Goal: Task Accomplishment & Management: Complete application form

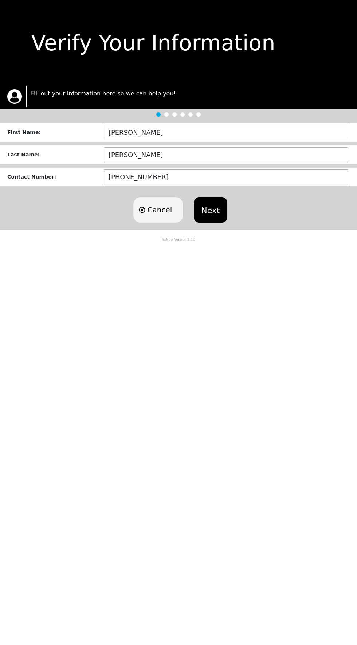
click at [213, 217] on button "Next" at bounding box center [210, 209] width 33 height 25
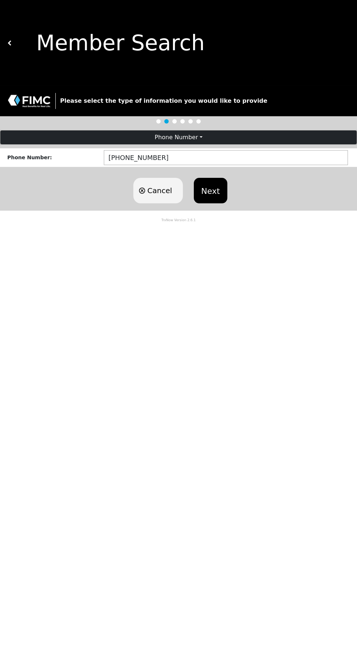
click at [214, 187] on button "Next" at bounding box center [210, 190] width 33 height 25
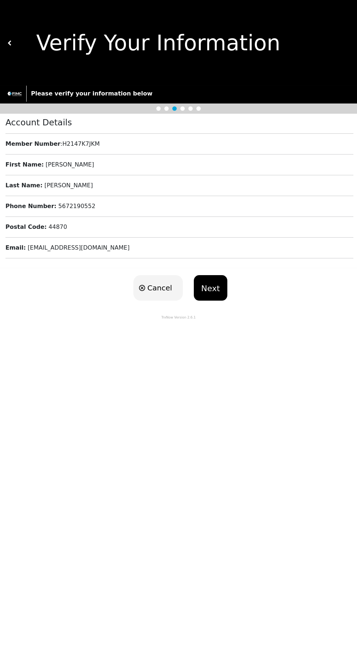
click at [212, 285] on button "Next" at bounding box center [210, 287] width 33 height 25
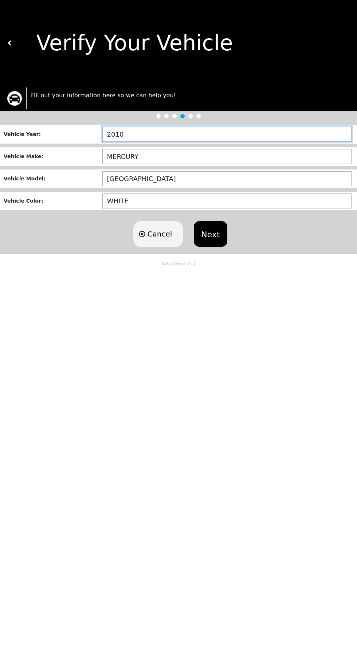
click at [197, 132] on input "2010" at bounding box center [226, 134] width 249 height 15
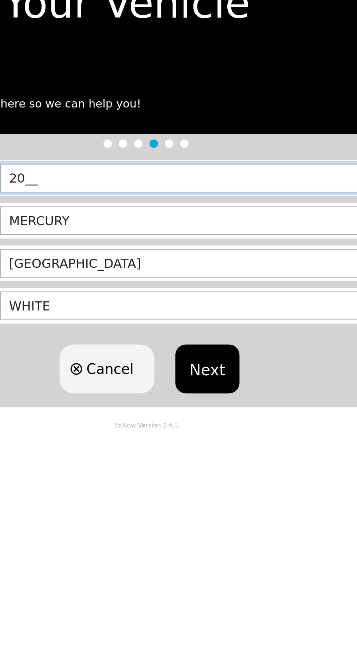
type input "2___"
type input "1993"
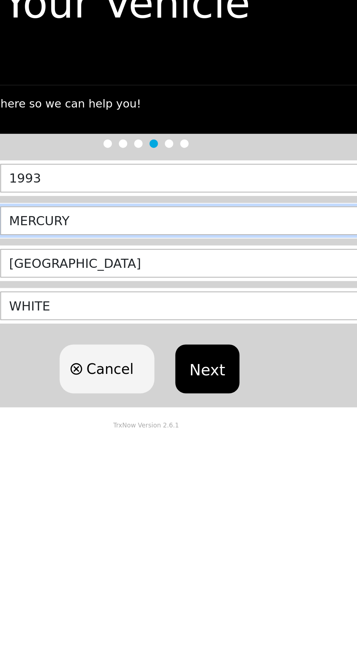
click at [182, 154] on input "MERCURY" at bounding box center [226, 156] width 249 height 15
click at [230, 154] on input "MERCURY" at bounding box center [226, 156] width 249 height 15
type input "M"
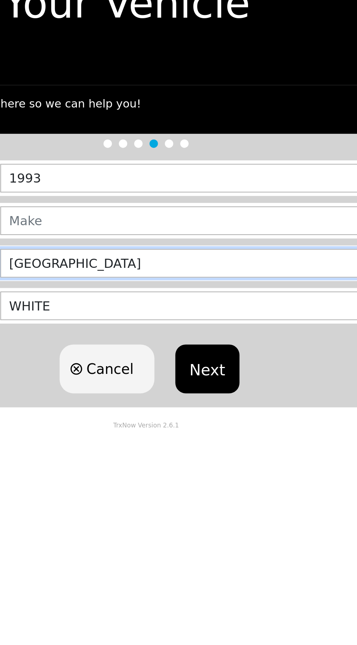
click at [225, 181] on input "[GEOGRAPHIC_DATA]" at bounding box center [226, 178] width 249 height 15
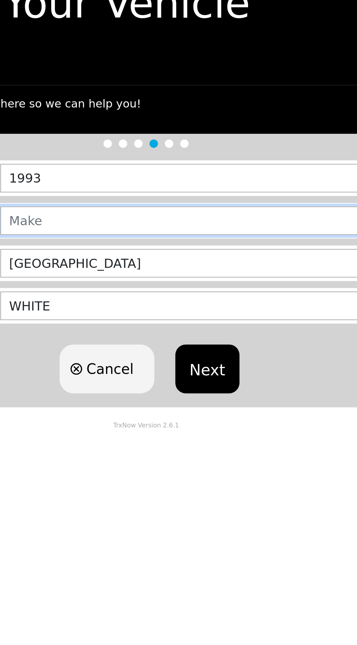
click at [225, 157] on input "text" at bounding box center [226, 156] width 249 height 15
type input "PONTAIC"
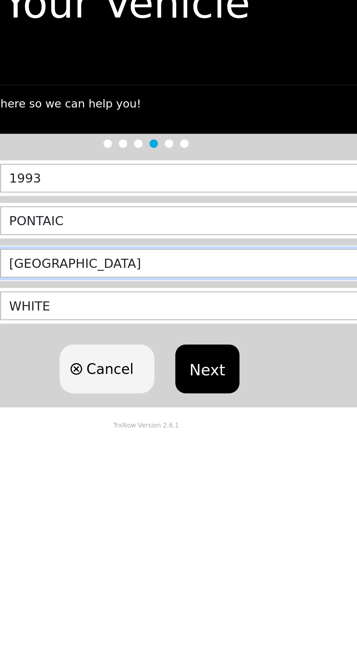
click at [221, 177] on input "[GEOGRAPHIC_DATA]" at bounding box center [226, 178] width 249 height 15
type input "M"
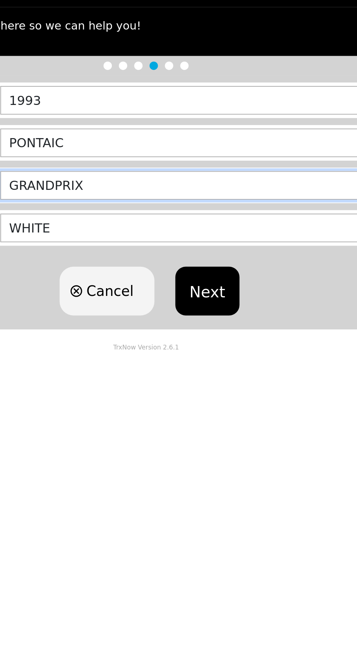
type input "GRANDPRIX"
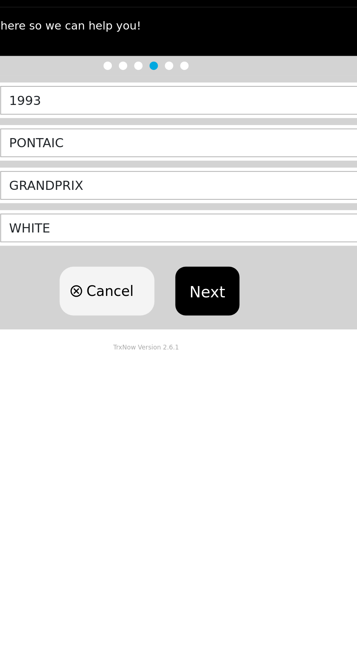
click at [212, 231] on button "Next" at bounding box center [210, 233] width 33 height 25
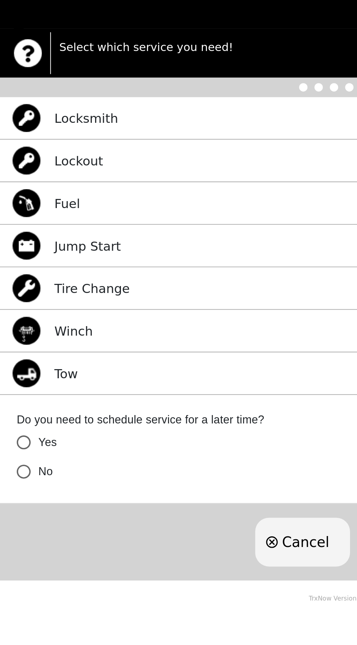
click at [16, 261] on img at bounding box center [14, 265] width 15 height 15
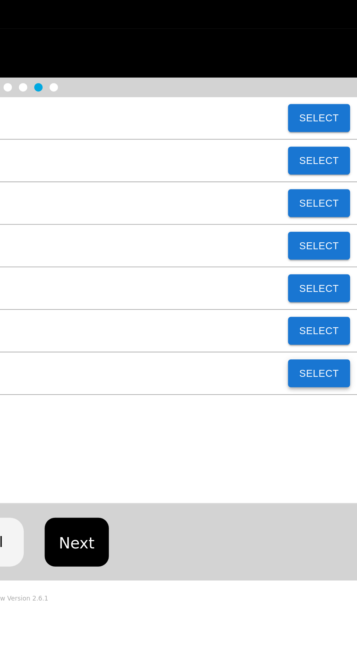
click at [338, 265] on button "Select" at bounding box center [337, 265] width 32 height 15
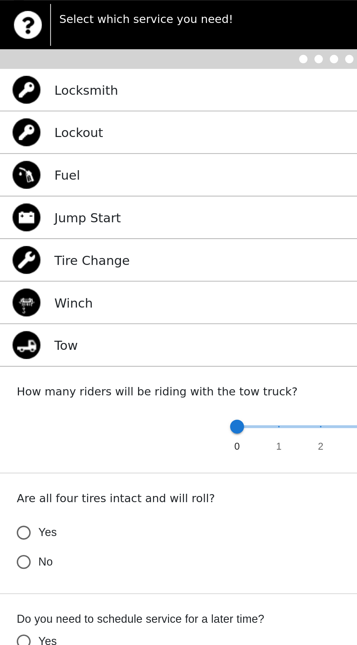
click at [16, 377] on input "No" at bounding box center [12, 378] width 15 height 15
radio input "false"
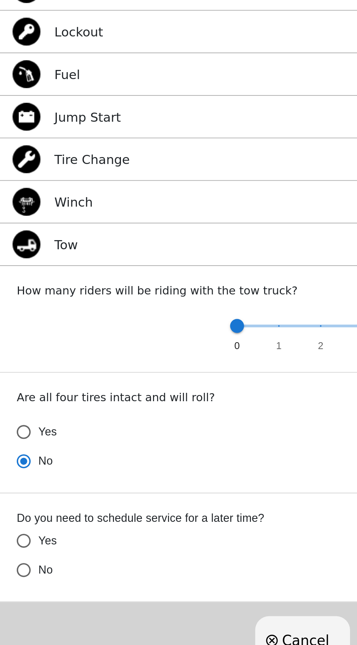
click at [17, 386] on input "No" at bounding box center [12, 378] width 15 height 15
radio input "false"
radio input "true"
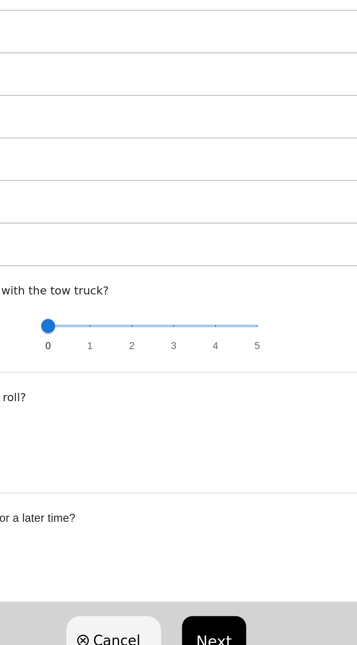
click at [208, 475] on button "Next" at bounding box center [210, 472] width 33 height 25
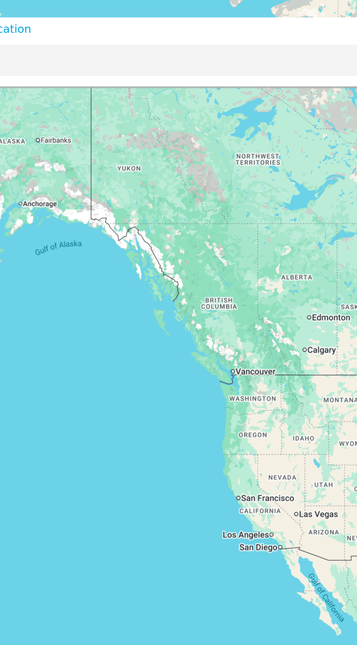
click at [220, 28] on input "text" at bounding box center [161, 31] width 308 height 16
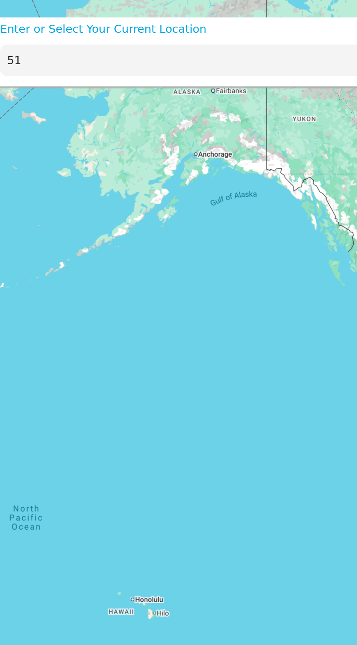
type input "5"
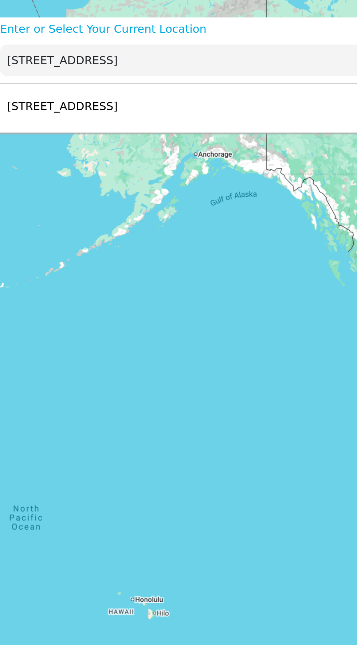
click at [133, 56] on div "115 W 5th St, Port Clinton, OH 43452, USA Select" at bounding box center [173, 56] width 339 height 24
type input "[STREET_ADDRESS]"
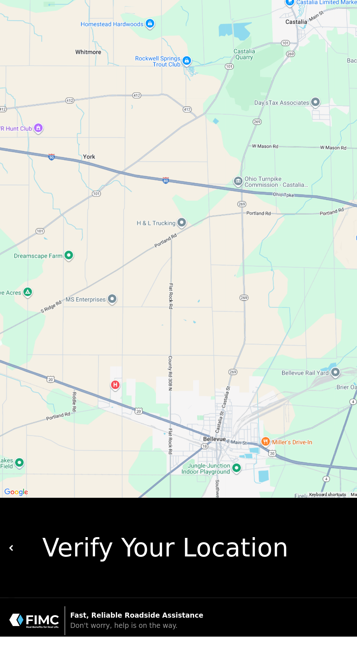
scroll to position [6, 0]
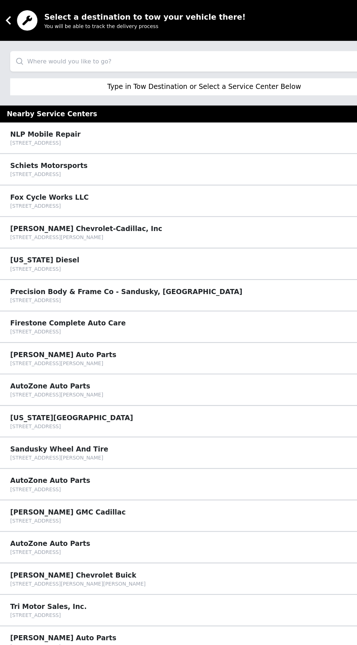
click at [227, 51] on input "search" at bounding box center [178, 52] width 339 height 17
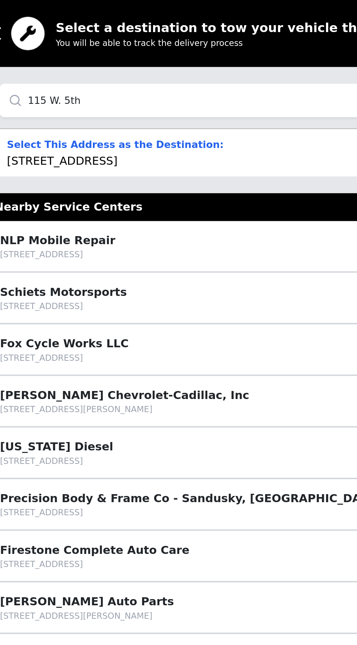
type input "115 W. 5th"
click at [154, 80] on div "Select This Address as the Destination: [STREET_ADDRESS] Select" at bounding box center [178, 79] width 339 height 25
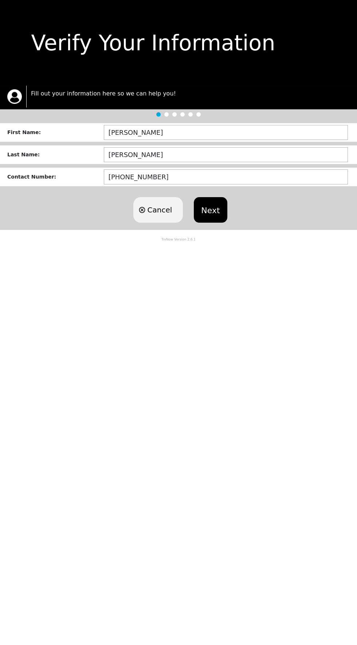
click at [212, 199] on button "Next" at bounding box center [210, 209] width 33 height 25
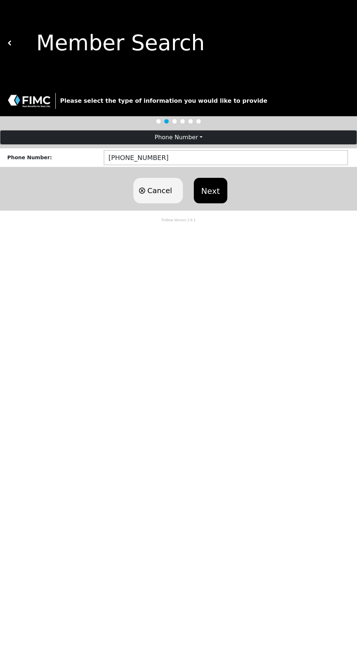
click at [217, 185] on button "Next" at bounding box center [210, 190] width 33 height 25
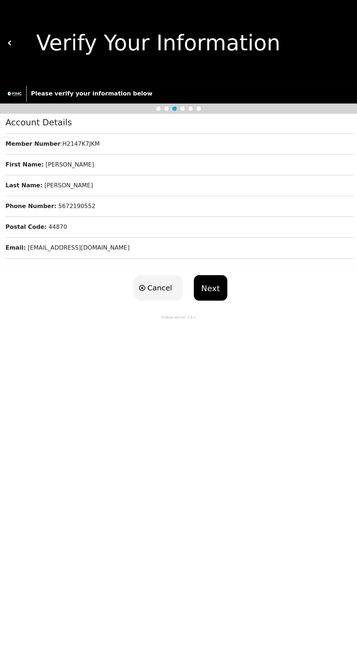
click at [212, 275] on button "Next" at bounding box center [210, 287] width 33 height 25
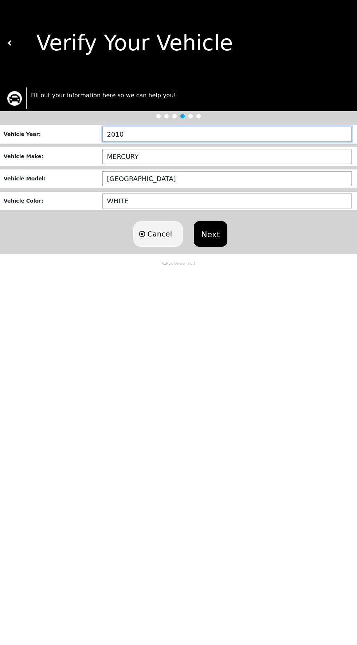
click at [178, 133] on input "2010" at bounding box center [226, 134] width 249 height 15
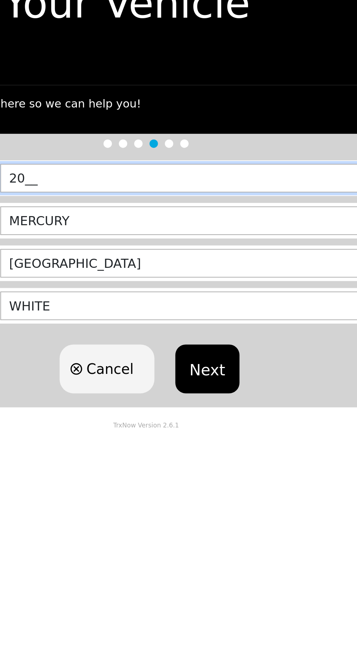
type input "2___"
type input "1993"
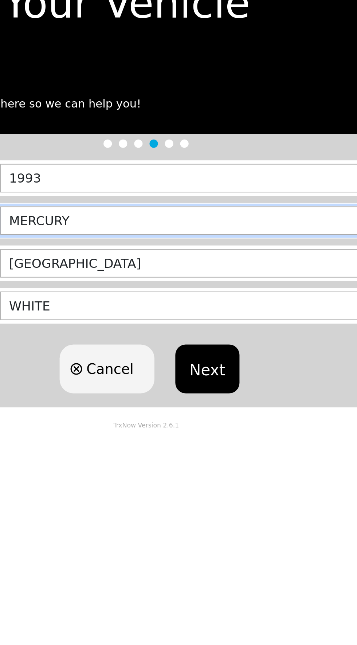
click at [199, 158] on input "MERCURY" at bounding box center [226, 156] width 249 height 15
type input "M"
type input "PONTAIC"
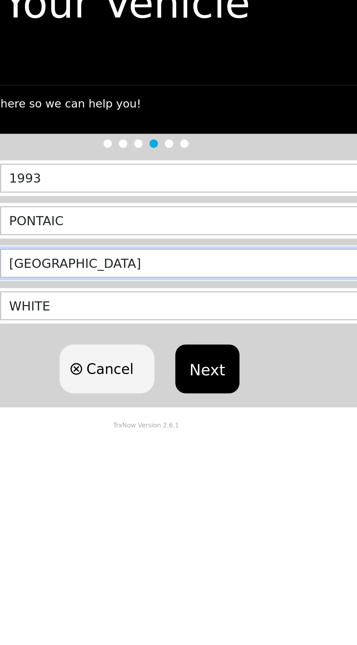
click at [135, 177] on input "[GEOGRAPHIC_DATA]" at bounding box center [226, 178] width 249 height 15
type input "M"
type input "GRANDPRIX"
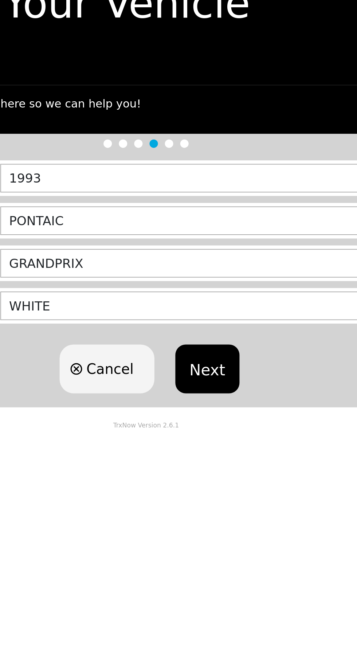
click at [214, 236] on button "Next" at bounding box center [210, 233] width 33 height 25
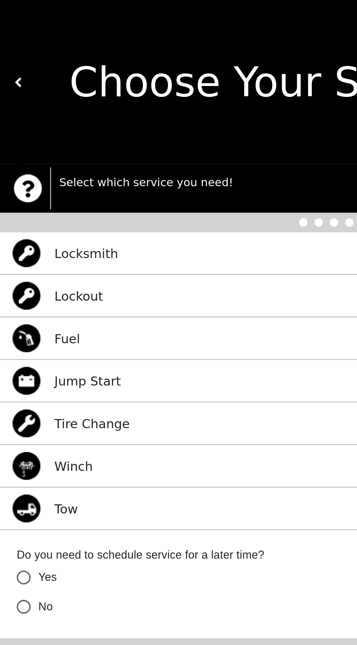
click at [35, 267] on p "Tow" at bounding box center [34, 266] width 12 height 10
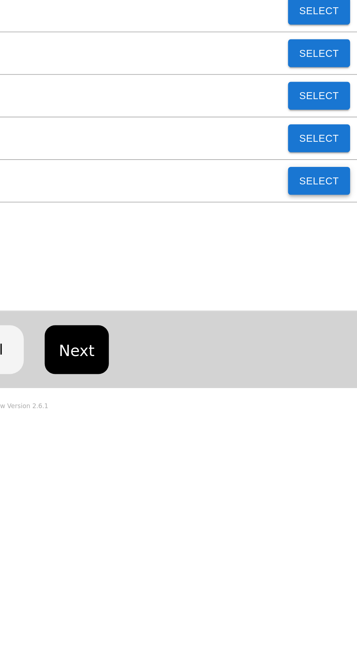
click at [333, 265] on button "Select" at bounding box center [337, 265] width 32 height 15
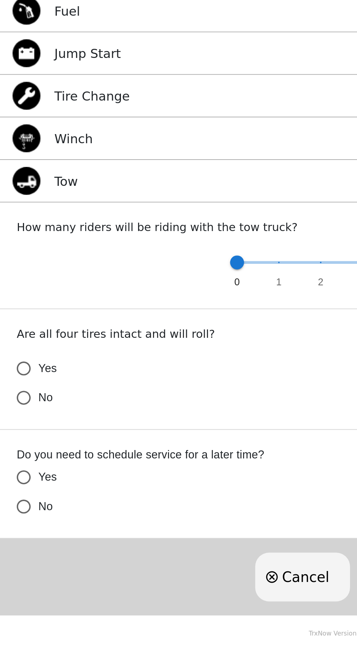
click at [15, 382] on input "No" at bounding box center [12, 378] width 15 height 15
radio input "false"
click at [10, 371] on input "Yes" at bounding box center [12, 363] width 15 height 15
radio input "false"
radio input "true"
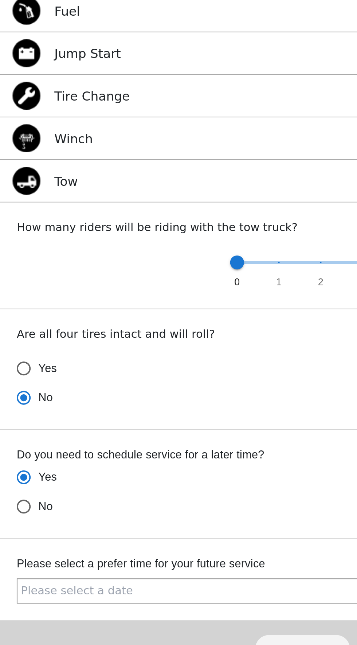
click at [10, 386] on input "No" at bounding box center [12, 378] width 15 height 15
radio input "true"
radio input "false"
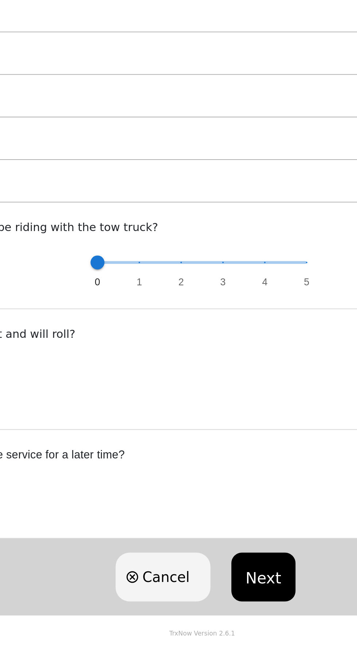
click at [210, 465] on button "Next" at bounding box center [210, 472] width 33 height 25
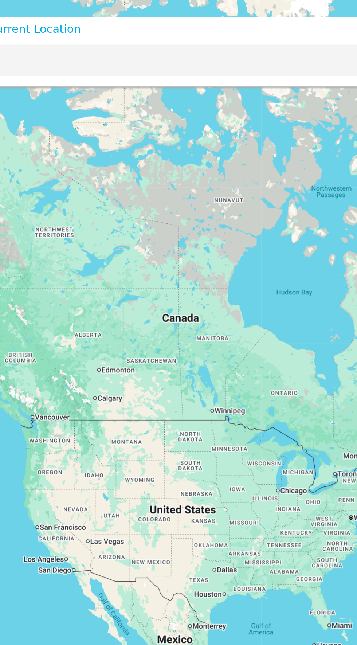
click at [166, 24] on input "text" at bounding box center [161, 31] width 308 height 16
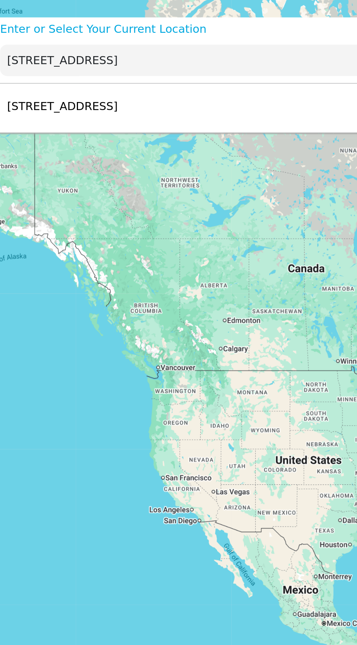
click at [146, 54] on div "[STREET_ADDRESS] Select" at bounding box center [173, 56] width 339 height 24
type input "[STREET_ADDRESS]"
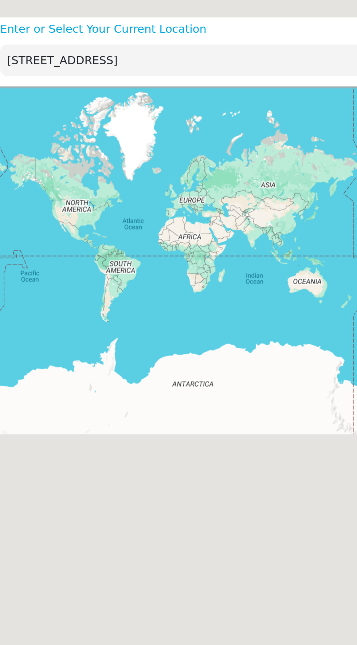
click at [143, 28] on input "[STREET_ADDRESS]" at bounding box center [161, 31] width 308 height 16
click at [58, 14] on p "Enter or Select Your Current Location" at bounding box center [173, 15] width 339 height 9
click at [66, 13] on p "Enter or Select Your Current Location" at bounding box center [173, 15] width 339 height 9
click at [68, 32] on input "[STREET_ADDRESS]" at bounding box center [161, 31] width 308 height 16
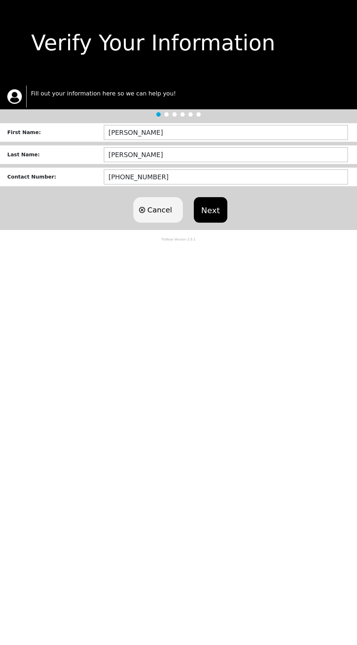
click at [216, 207] on button "Next" at bounding box center [210, 209] width 33 height 25
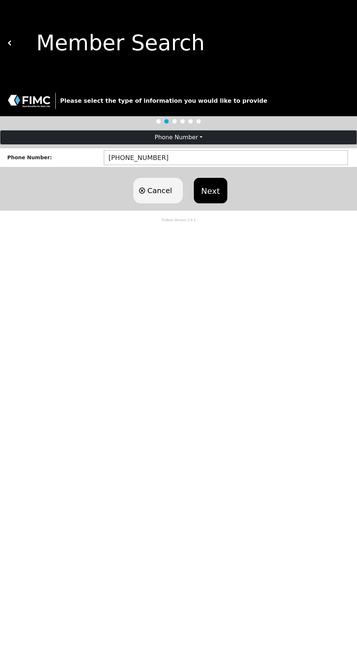
click at [213, 181] on button "Next" at bounding box center [210, 190] width 33 height 25
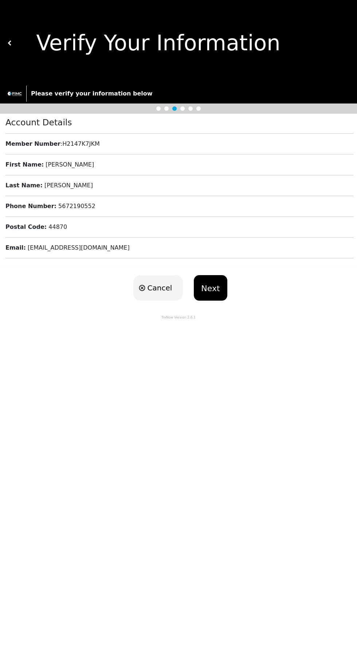
click at [217, 279] on button "Next" at bounding box center [210, 287] width 33 height 25
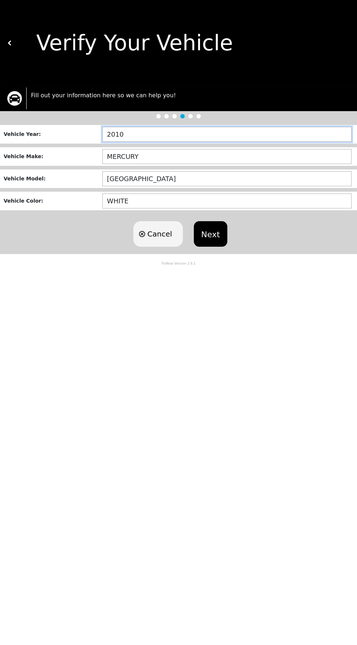
click at [136, 131] on input "2010" at bounding box center [226, 134] width 249 height 15
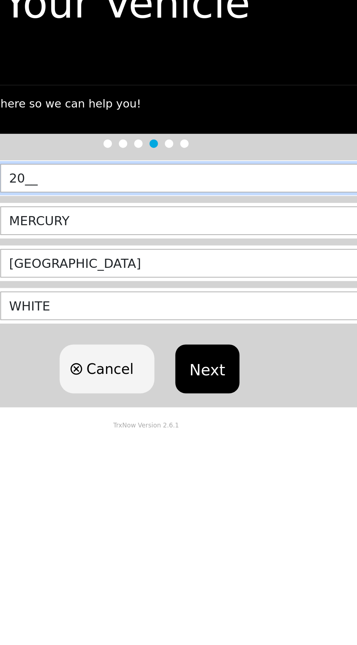
type input "2___"
type input "1993"
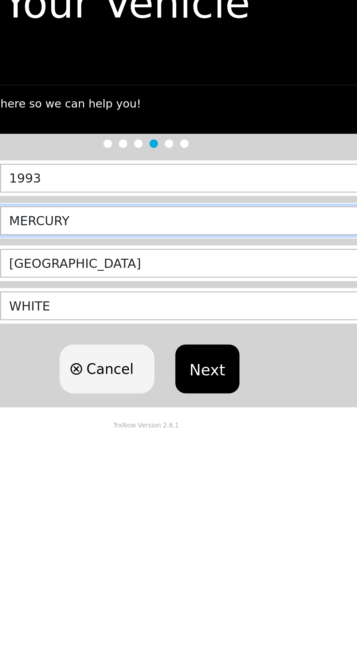
click at [192, 157] on input "MERCURY" at bounding box center [226, 156] width 249 height 15
type input "M"
type input "PONTAIC"
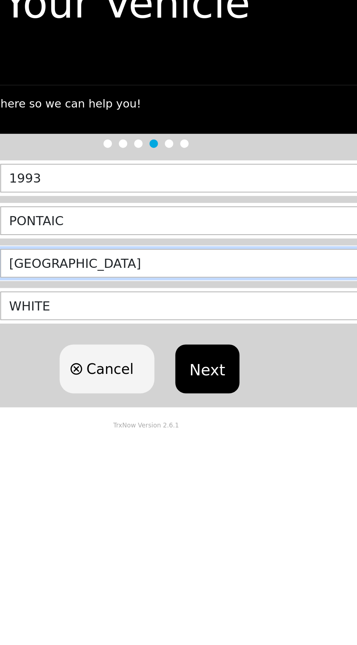
click at [183, 177] on input "[GEOGRAPHIC_DATA]" at bounding box center [226, 178] width 249 height 15
type input "M"
type input "GRANDPRIX"
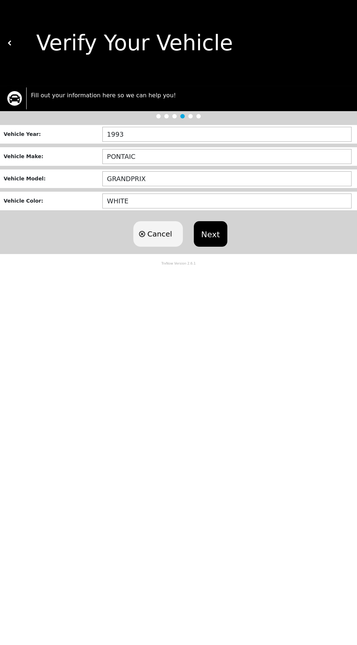
click at [213, 235] on button "Next" at bounding box center [210, 233] width 33 height 25
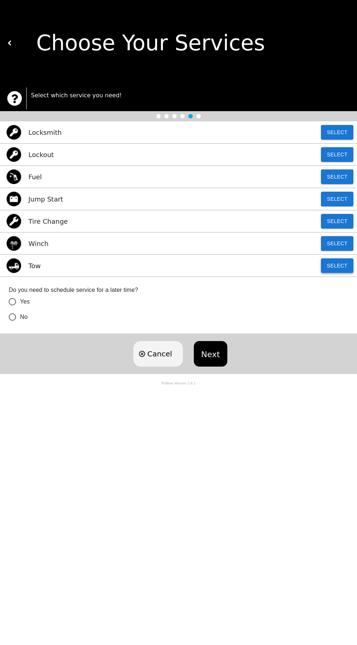
click at [342, 270] on button "Select" at bounding box center [337, 265] width 32 height 15
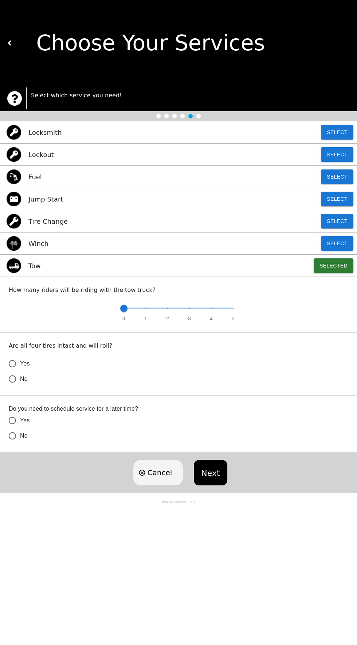
click at [8, 372] on input "No" at bounding box center [12, 378] width 15 height 15
radio input "false"
click at [9, 386] on input "No" at bounding box center [12, 378] width 15 height 15
radio input "false"
radio input "true"
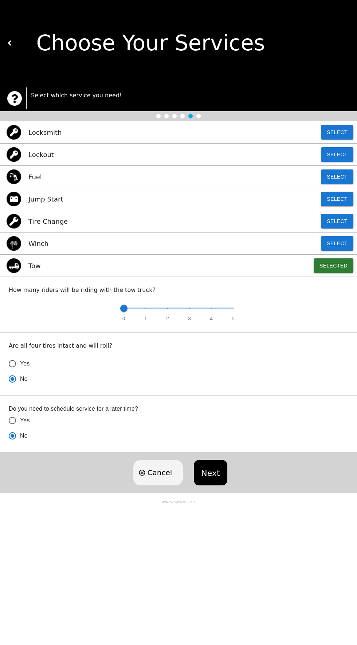
click at [207, 473] on button "Next" at bounding box center [210, 472] width 33 height 25
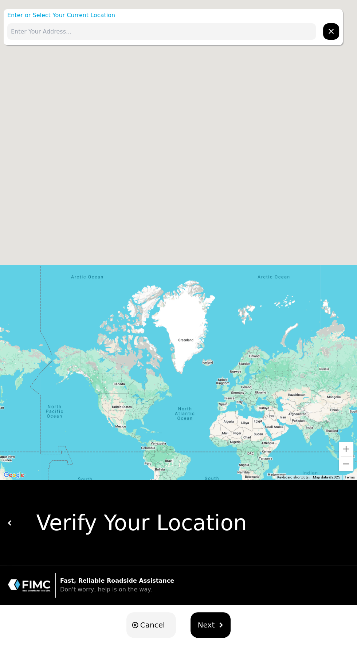
click at [238, 31] on input "text" at bounding box center [161, 31] width 308 height 16
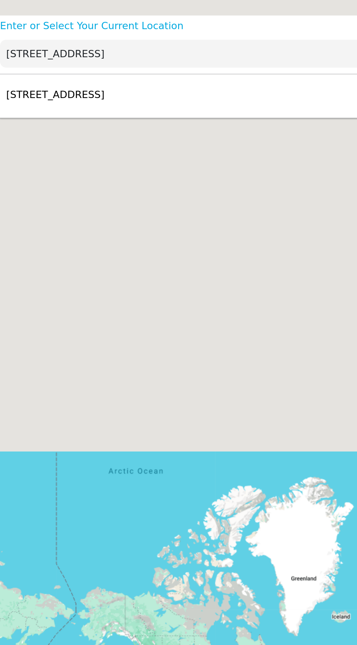
click at [162, 51] on div "[STREET_ADDRESS] Select" at bounding box center [173, 56] width 339 height 24
type input "[STREET_ADDRESS]"
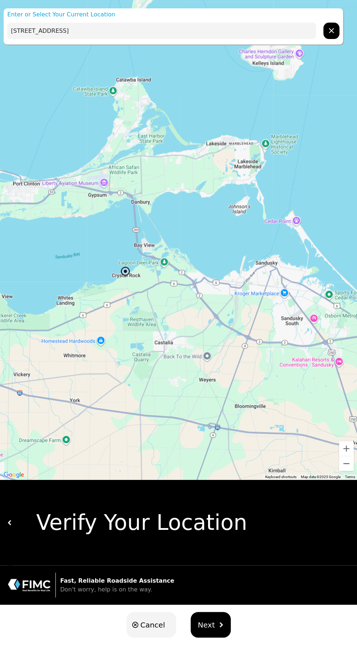
scroll to position [1, 0]
click at [205, 626] on span "Next" at bounding box center [206, 623] width 17 height 11
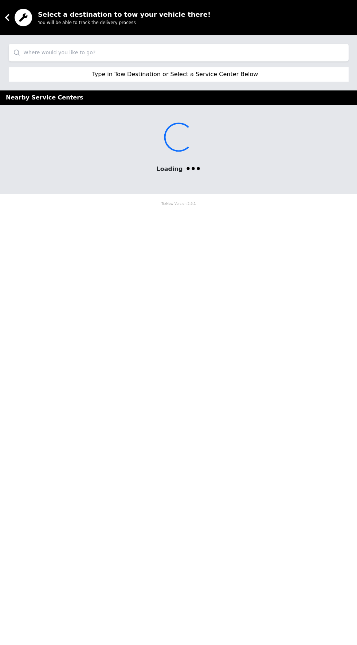
scroll to position [0, 0]
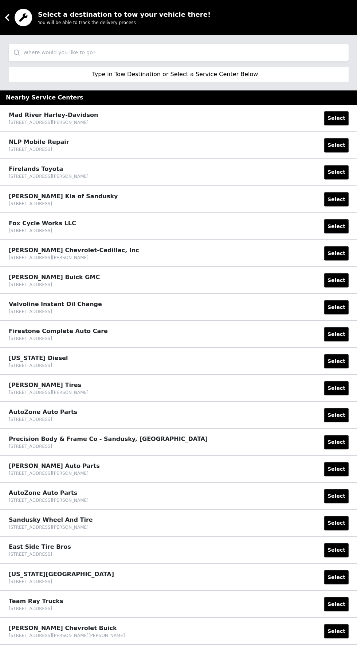
click at [229, 52] on input "search" at bounding box center [178, 52] width 339 height 17
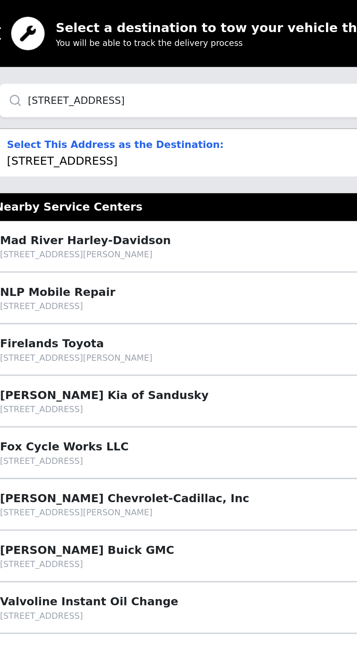
type input "[STREET_ADDRESS]"
click at [147, 75] on div "Select This Address as the Destination: [STREET_ADDRESS] Select" at bounding box center [178, 79] width 339 height 25
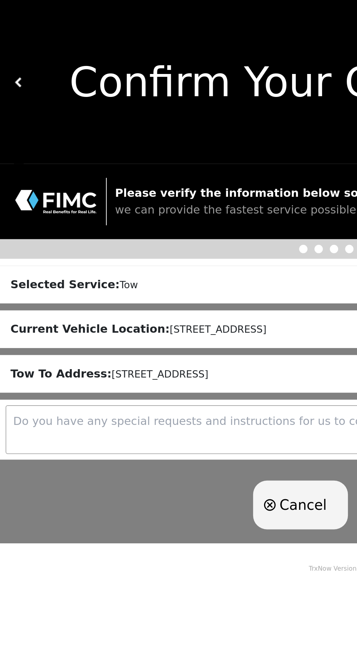
click at [101, 224] on textarea at bounding box center [178, 224] width 351 height 25
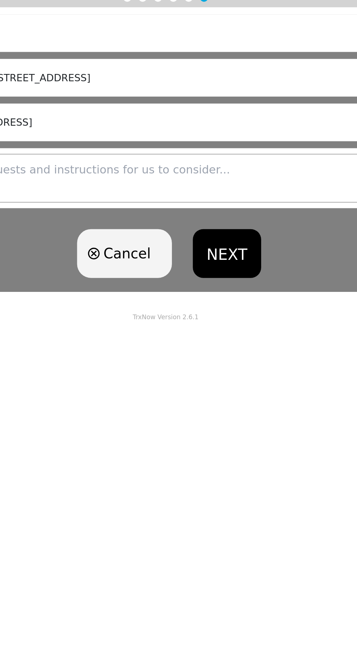
click at [218, 256] on button "NEXT" at bounding box center [211, 263] width 36 height 25
